Goal: Information Seeking & Learning: Learn about a topic

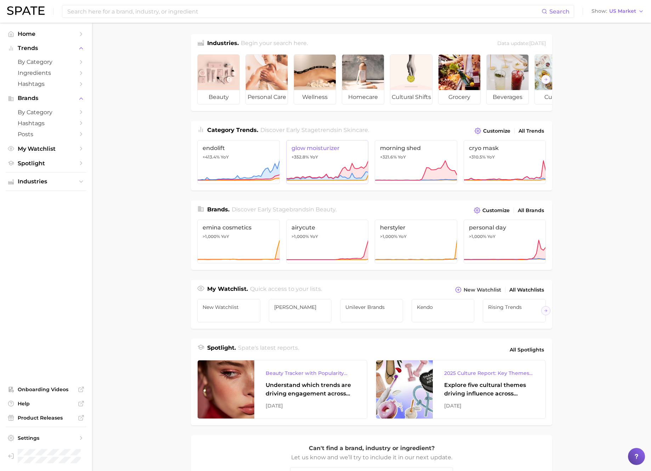
click at [343, 167] on icon at bounding box center [327, 170] width 83 height 21
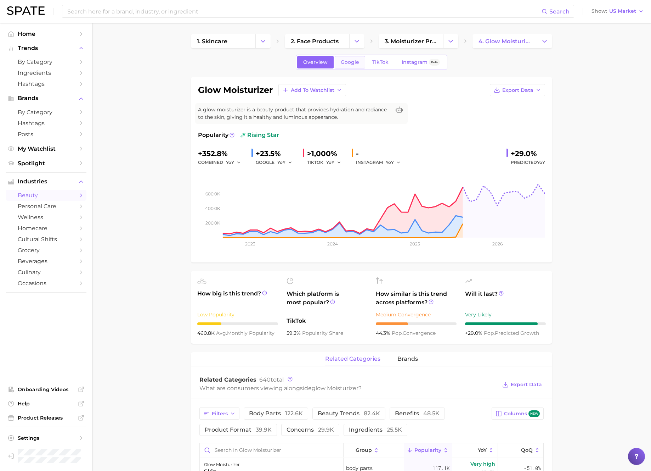
click at [342, 59] on span "Google" at bounding box center [350, 62] width 18 height 6
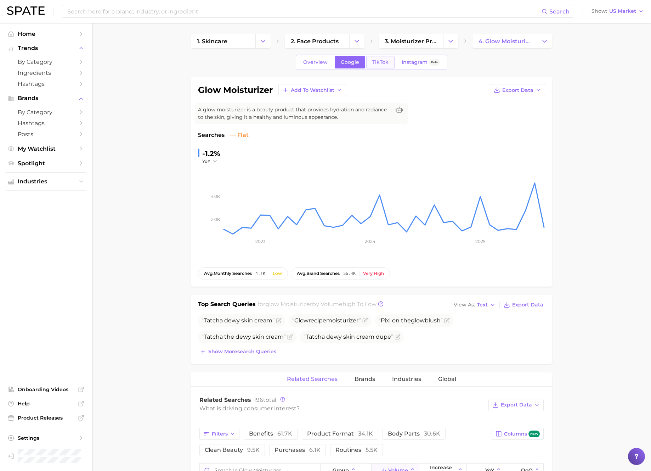
click at [378, 66] on link "TikTok" at bounding box center [380, 62] width 28 height 12
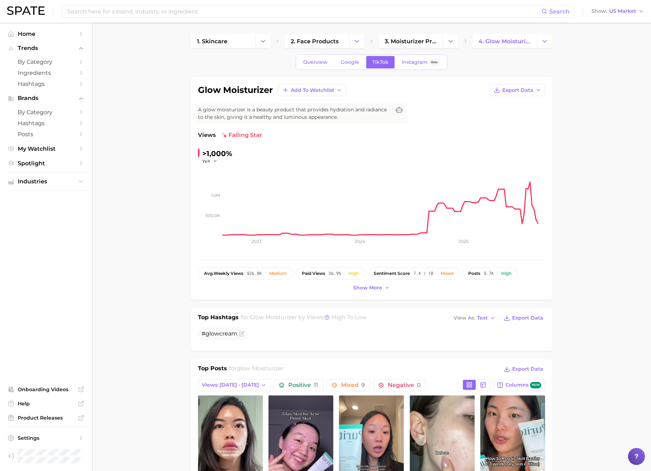
click at [384, 161] on div ">1,000% YoY 500.0k 1.0m 2023 2024 2025" at bounding box center [371, 200] width 347 height 105
